Goal: Complete application form

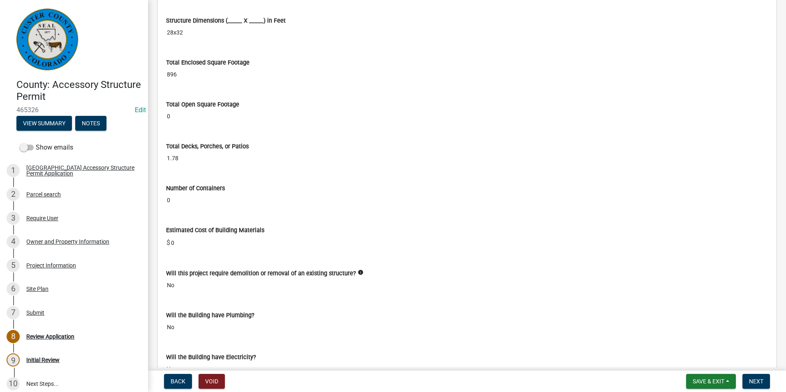
scroll to position [1521, 0]
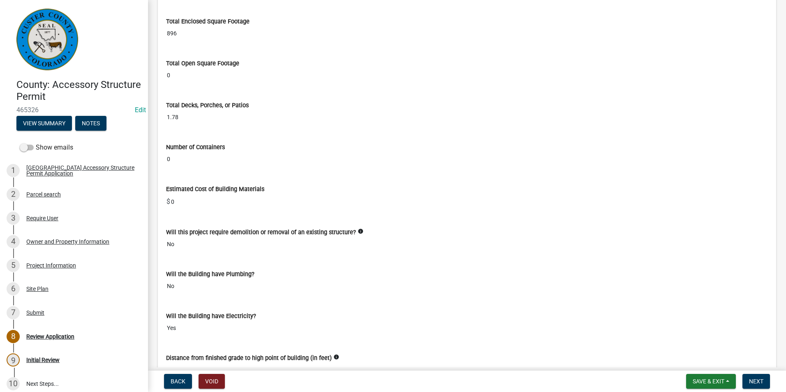
click at [224, 120] on input "1.78" at bounding box center [467, 117] width 602 height 15
click at [221, 117] on input "1.78" at bounding box center [467, 117] width 602 height 15
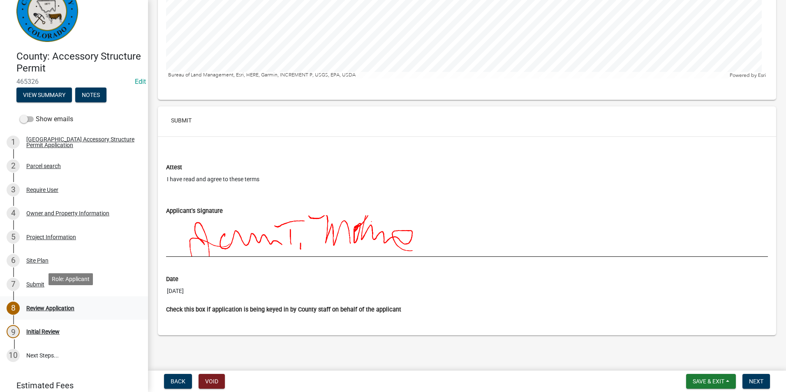
scroll to position [41, 0]
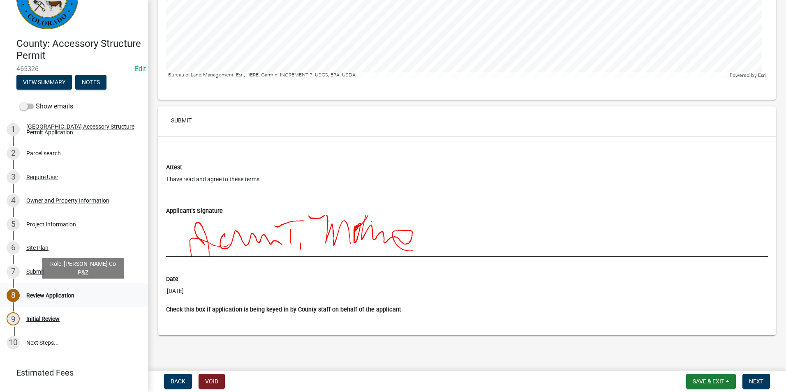
click at [39, 297] on div "Review Application" at bounding box center [50, 296] width 48 height 6
click at [48, 220] on div "5 Project Information" at bounding box center [71, 224] width 128 height 13
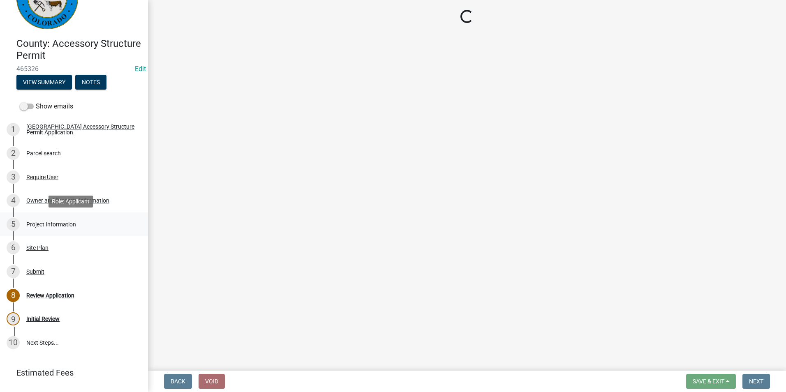
select select "CO"
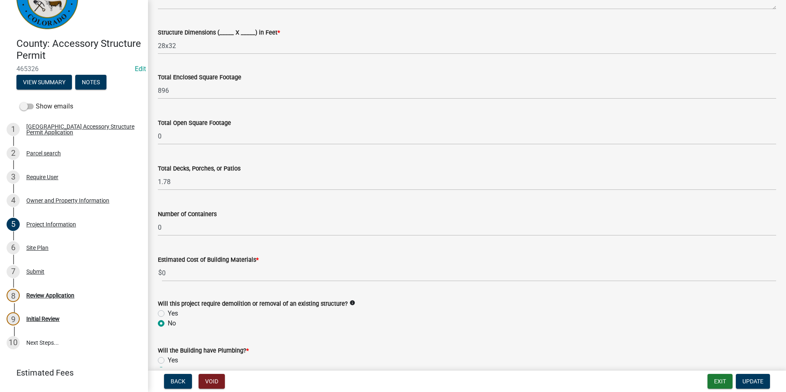
scroll to position [247, 0]
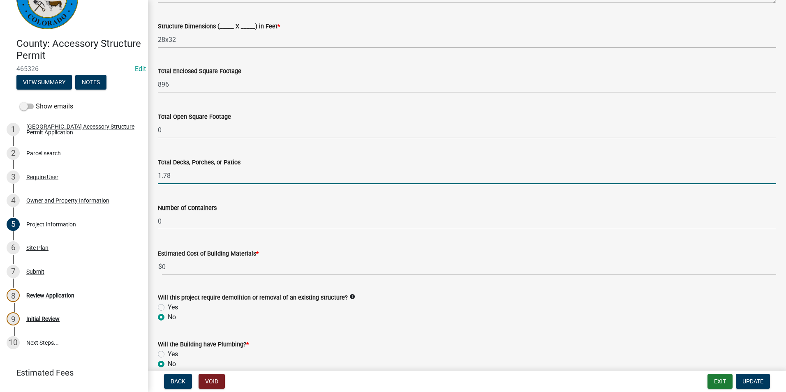
click at [196, 179] on input "1.78" at bounding box center [467, 175] width 618 height 17
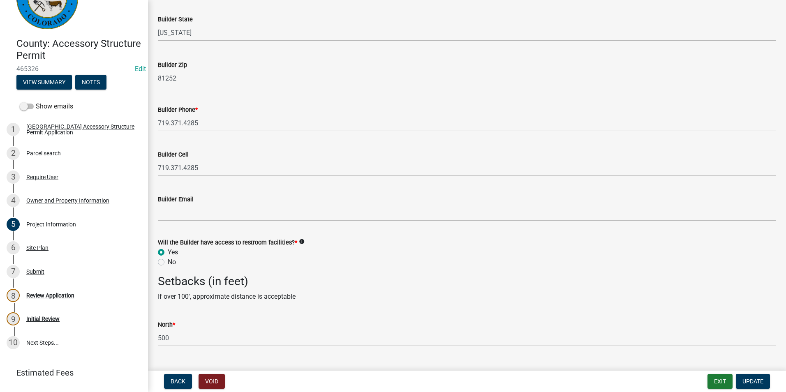
scroll to position [987, 0]
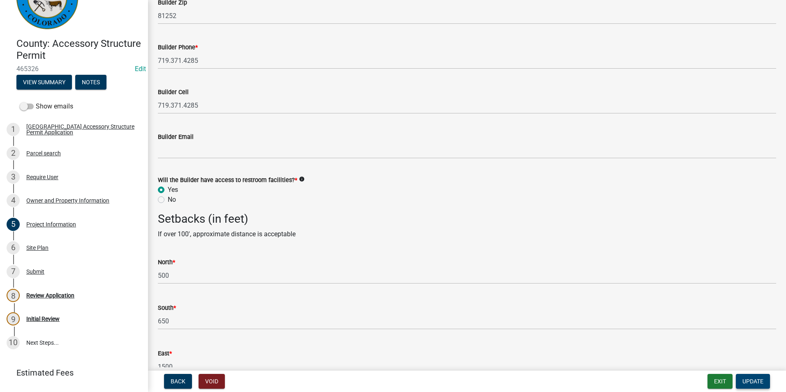
type input "1"
click at [750, 379] on span "Update" at bounding box center [752, 381] width 21 height 7
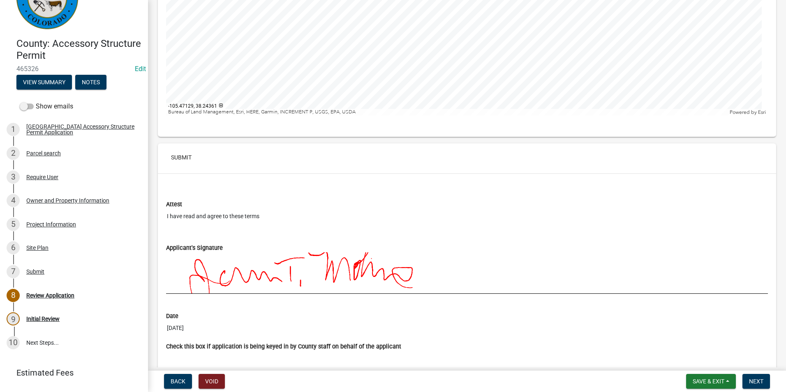
scroll to position [2811, 0]
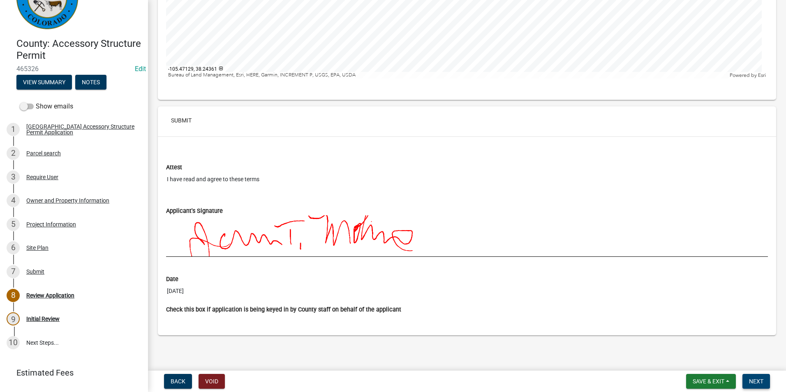
click at [755, 380] on span "Next" at bounding box center [756, 381] width 14 height 7
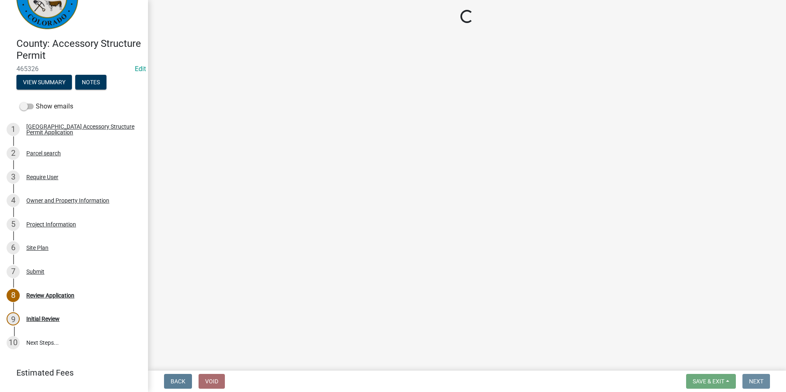
scroll to position [0, 0]
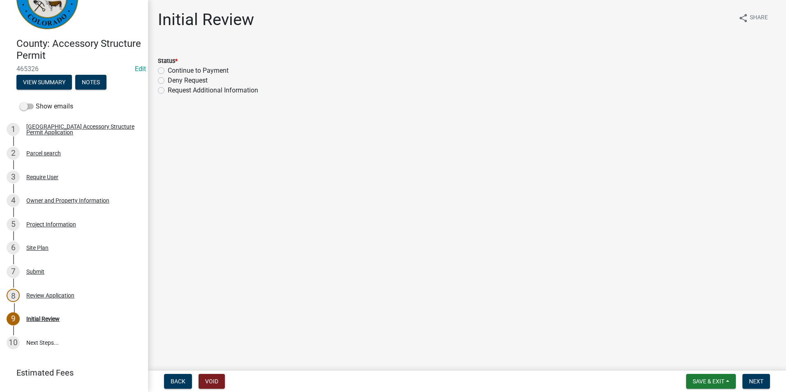
click at [168, 71] on label "Continue to Payment" at bounding box center [198, 71] width 61 height 10
click at [168, 71] on input "Continue to Payment" at bounding box center [170, 68] width 5 height 5
radio input "true"
click at [756, 386] on button "Next" at bounding box center [756, 381] width 28 height 15
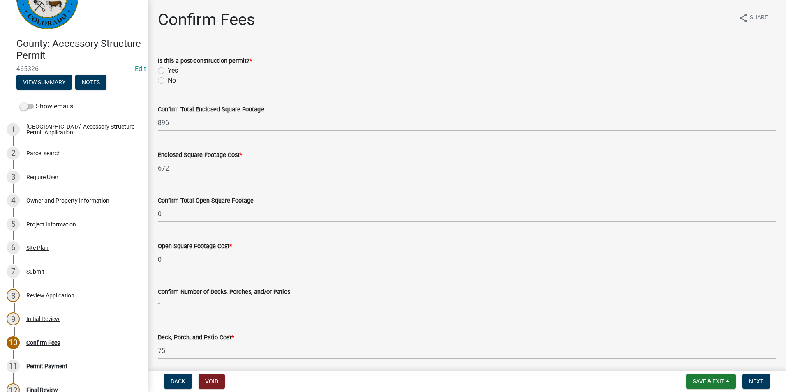
click at [168, 80] on label "No" at bounding box center [172, 81] width 8 height 10
click at [168, 80] on input "No" at bounding box center [170, 78] width 5 height 5
radio input "true"
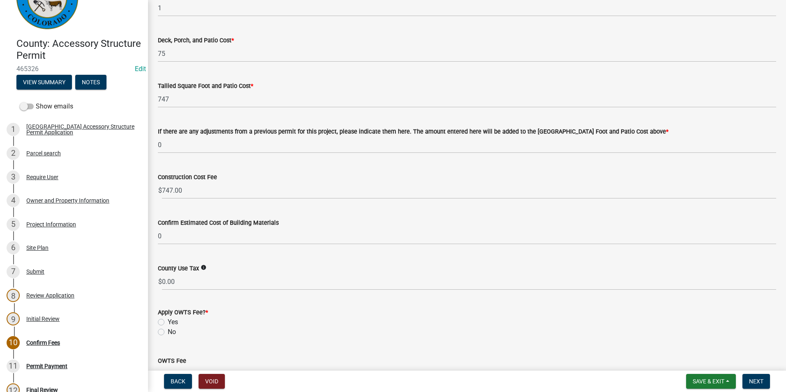
scroll to position [352, 0]
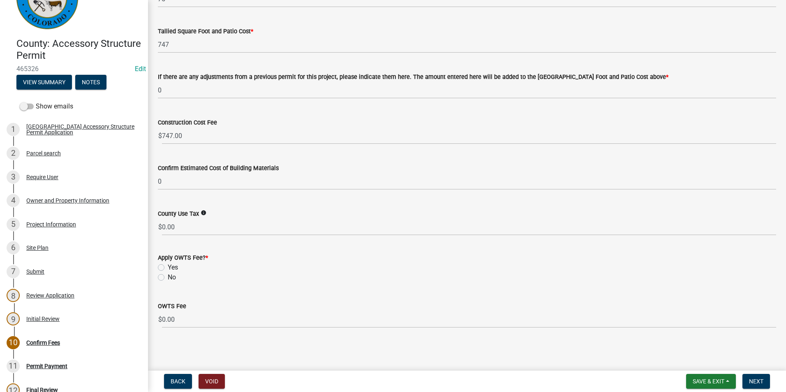
click at [168, 276] on label "No" at bounding box center [172, 278] width 8 height 10
click at [168, 276] on input "No" at bounding box center [170, 275] width 5 height 5
radio input "true"
click at [765, 386] on button "Next" at bounding box center [756, 381] width 28 height 15
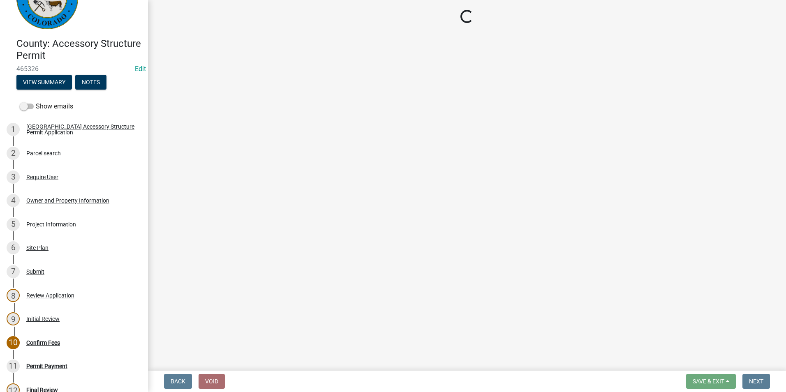
select select "3: 3"
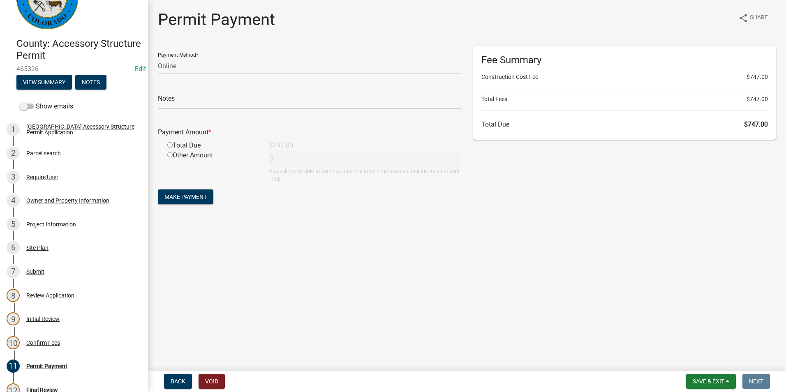
click at [537, 339] on main "Permit Payment share Share Payment Method * Credit Card POS Check Cash Online N…" at bounding box center [467, 184] width 638 height 368
click at [546, 328] on main "Permit Payment share Share Payment Method * Credit Card POS Check Cash Online N…" at bounding box center [467, 184] width 638 height 368
click at [545, 325] on main "Permit Payment share Share Payment Method * Credit Card POS Check Cash Online N…" at bounding box center [467, 184] width 638 height 368
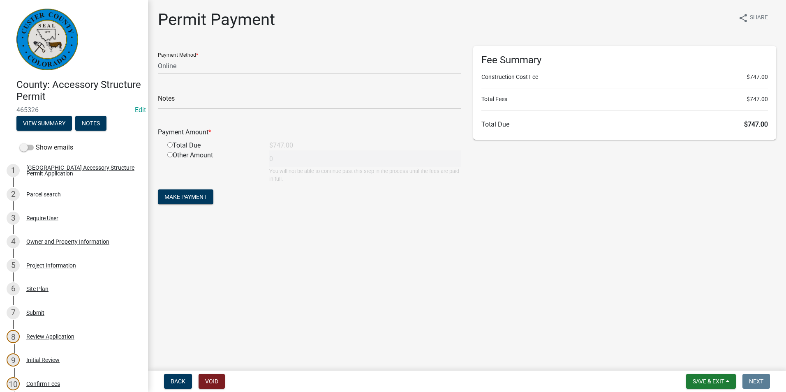
click at [357, 324] on main "Permit Payment share Share Payment Method * Credit Card POS Check Cash Online N…" at bounding box center [467, 184] width 638 height 368
click at [703, 378] on span "Save & Exit" at bounding box center [709, 381] width 32 height 7
click at [688, 361] on button "Save & Exit" at bounding box center [703, 360] width 66 height 20
